Goal: Navigation & Orientation: Go to known website

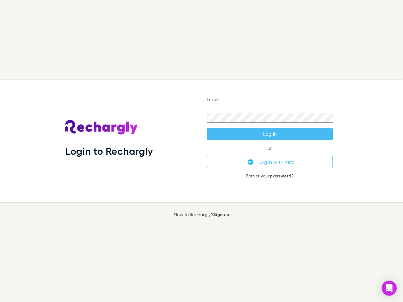
click at [201, 151] on div "Login to Rechargly" at bounding box center [131, 141] width 142 height 122
click at [270, 100] on input "Email" at bounding box center [270, 100] width 126 height 10
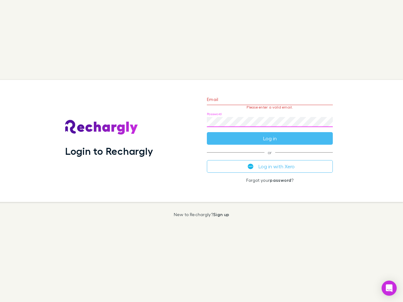
click at [270, 134] on form "Email Please enter a valid email. Password Log in" at bounding box center [270, 117] width 126 height 55
click at [270, 162] on div "Email Please enter a valid email. Password Log in or Log in with Xero Forgot yo…" at bounding box center [270, 141] width 136 height 122
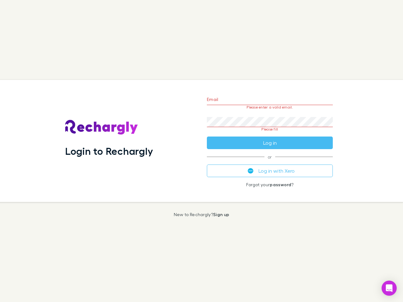
click at [389, 288] on icon "Open Intercom Messenger" at bounding box center [389, 288] width 7 height 8
